Goal: Task Accomplishment & Management: Use online tool/utility

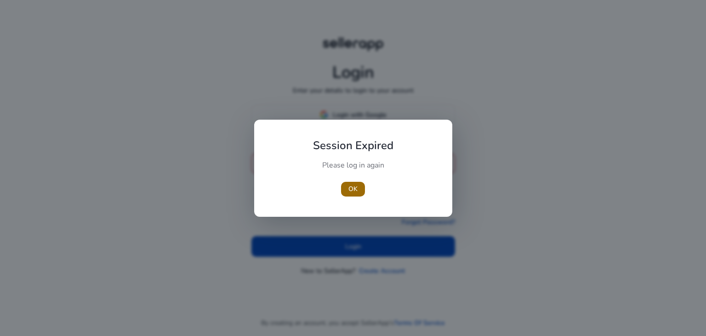
click at [353, 189] on span "OK" at bounding box center [353, 189] width 9 height 10
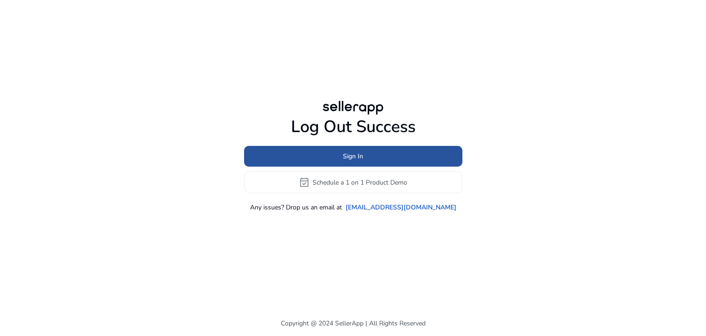
click at [346, 153] on span "Sign In" at bounding box center [353, 156] width 20 height 10
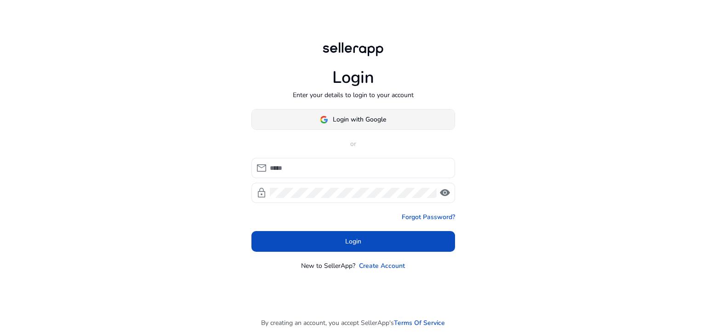
click at [369, 122] on span "Login with Google" at bounding box center [359, 119] width 53 height 10
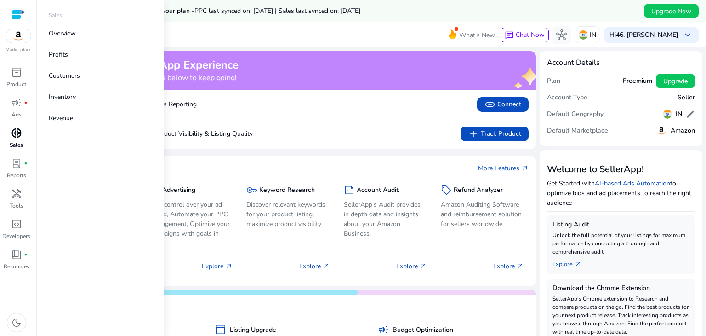
click at [19, 138] on span "donut_small" at bounding box center [16, 132] width 11 height 11
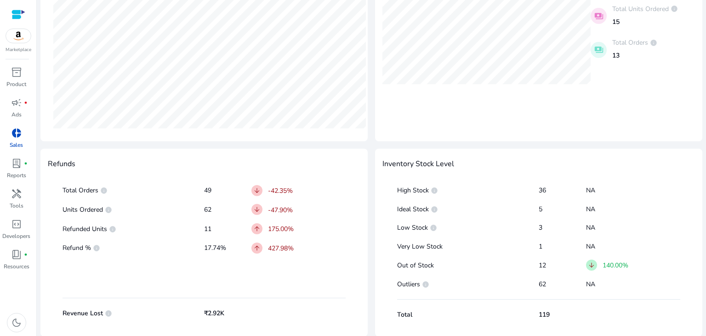
scroll to position [464, 4]
